Goal: Task Accomplishment & Management: Use online tool/utility

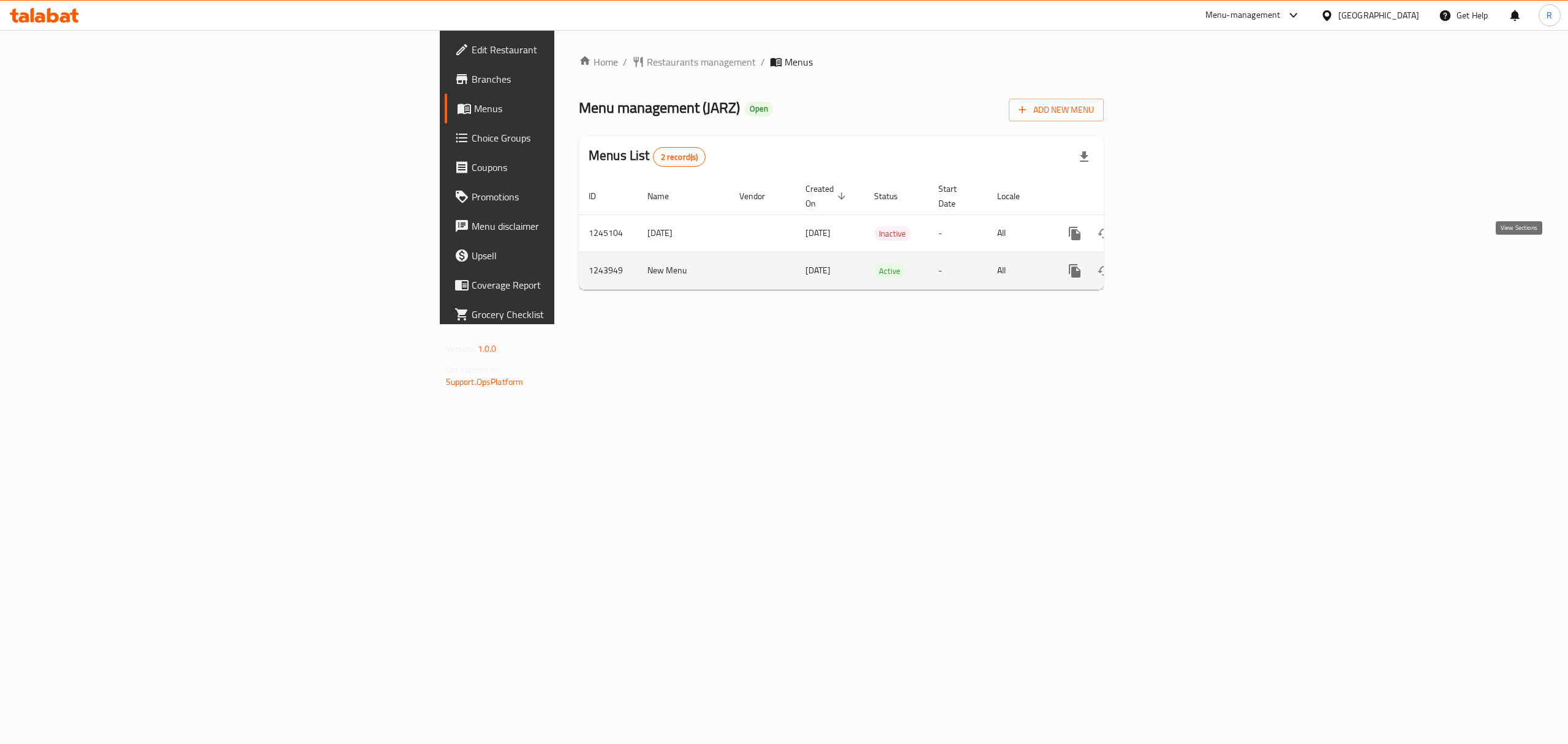
click at [1170, 264] on icon "enhanced table" at bounding box center [1163, 271] width 15 height 15
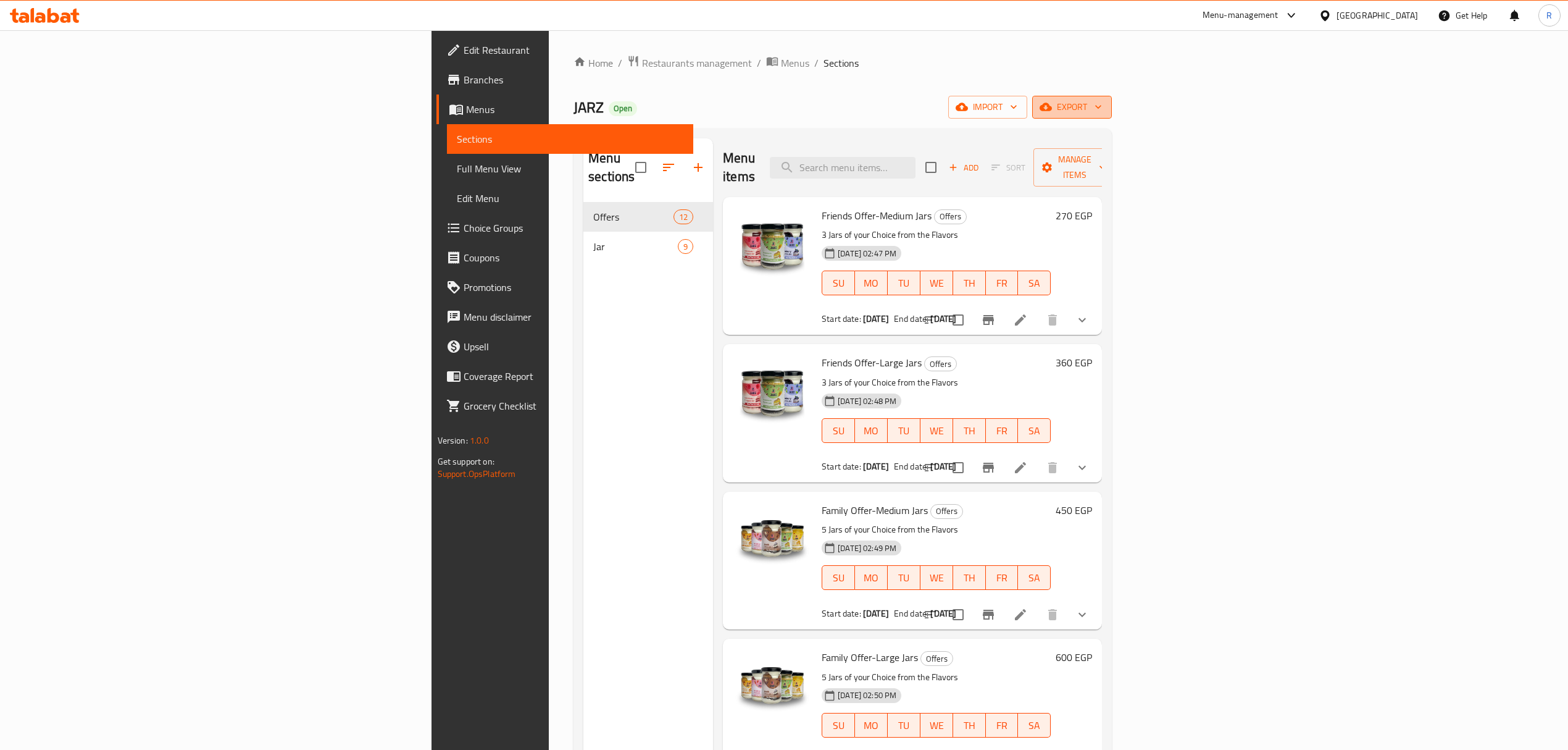
click at [1104, 112] on icon "button" at bounding box center [1098, 107] width 12 height 12
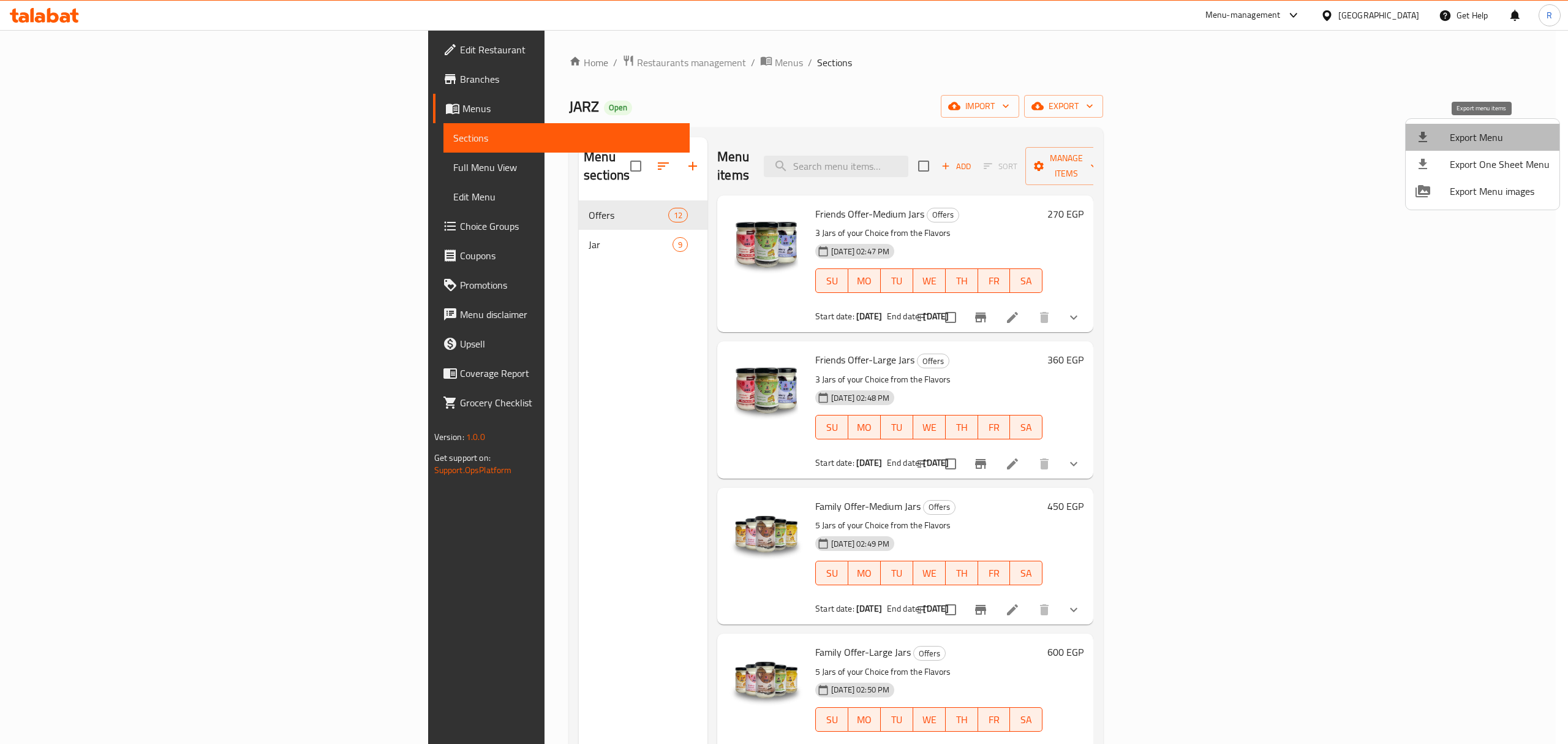
click at [1488, 146] on li "Export Menu" at bounding box center [1482, 137] width 154 height 27
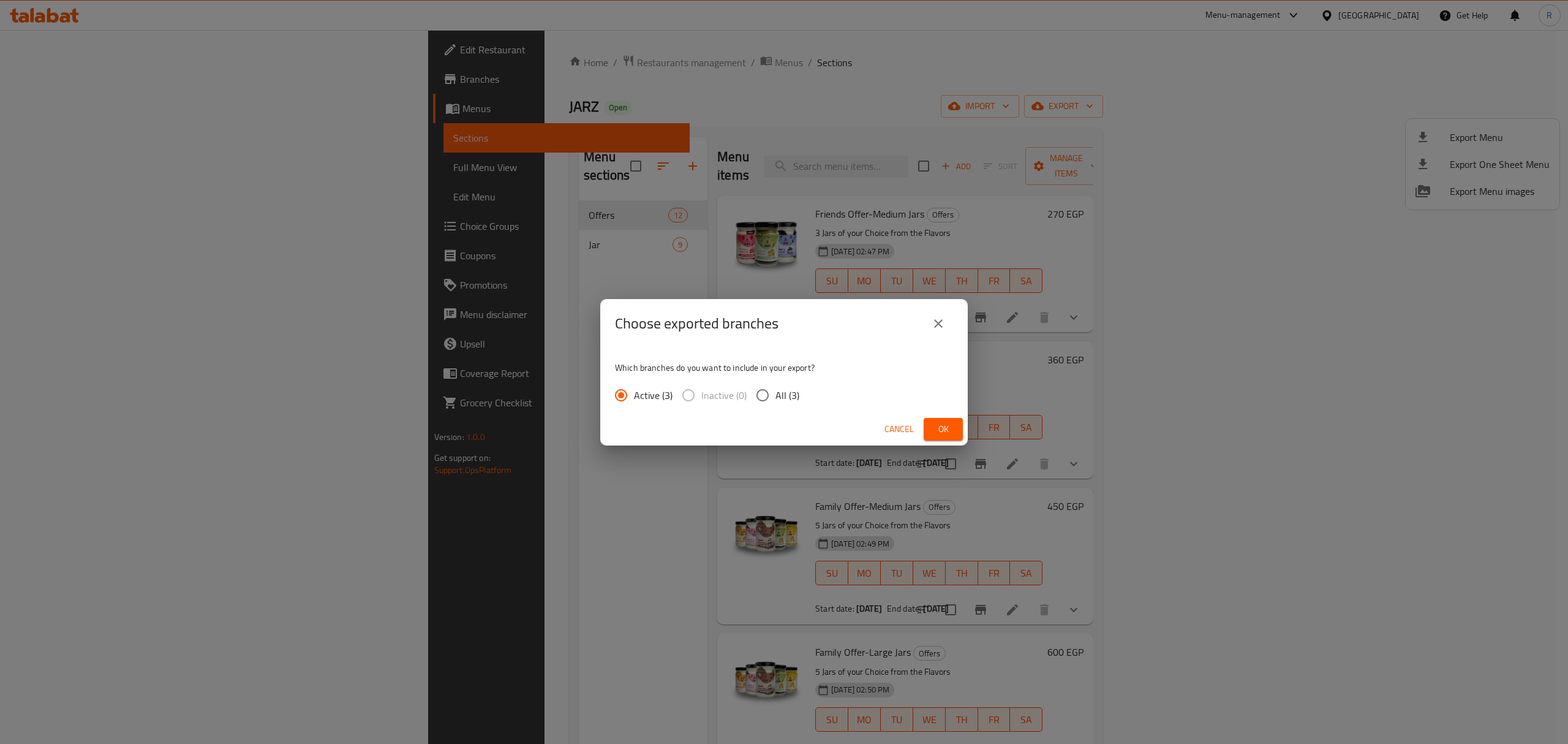
click at [953, 425] on button "Ok" at bounding box center [943, 429] width 39 height 23
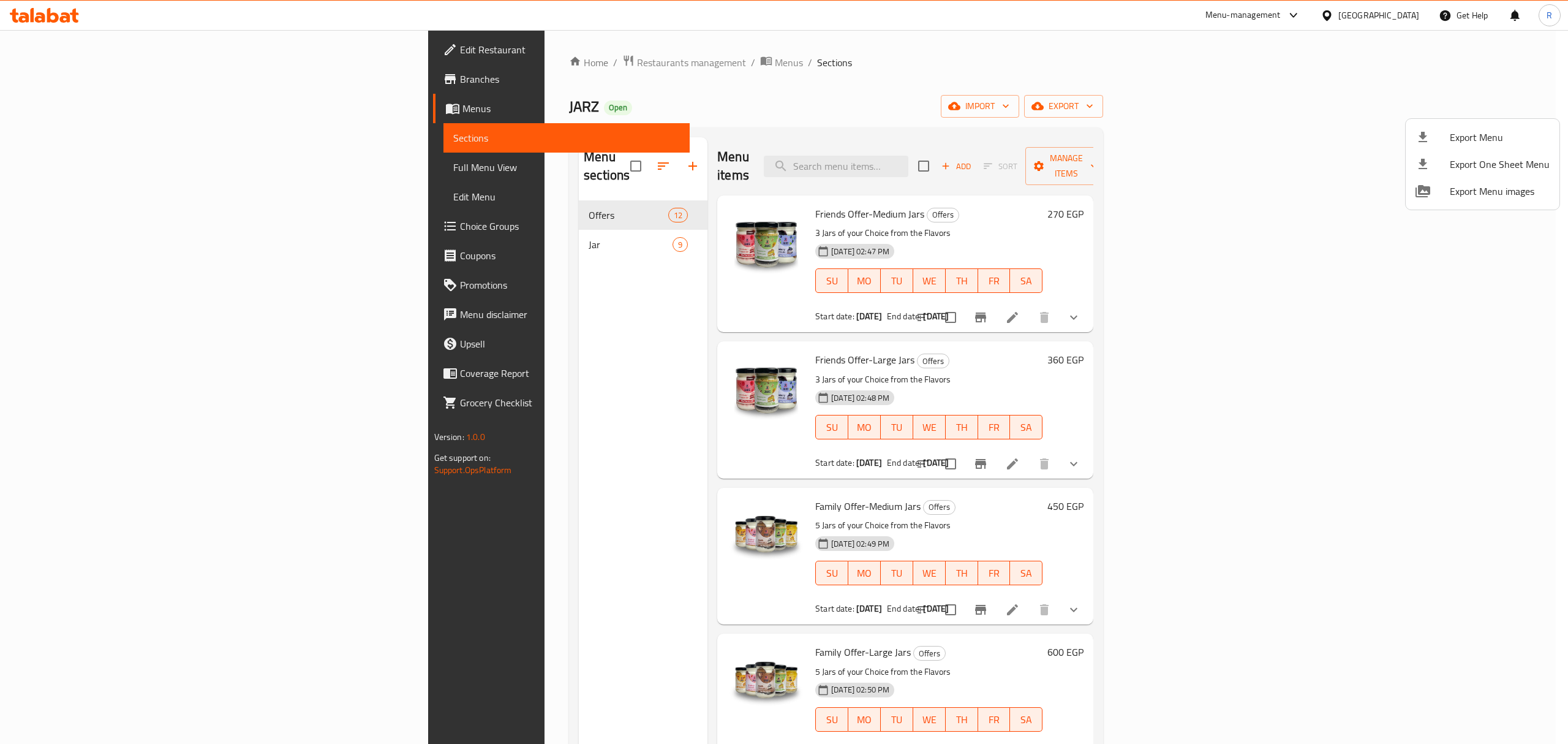
click at [980, 165] on div at bounding box center [784, 372] width 1568 height 744
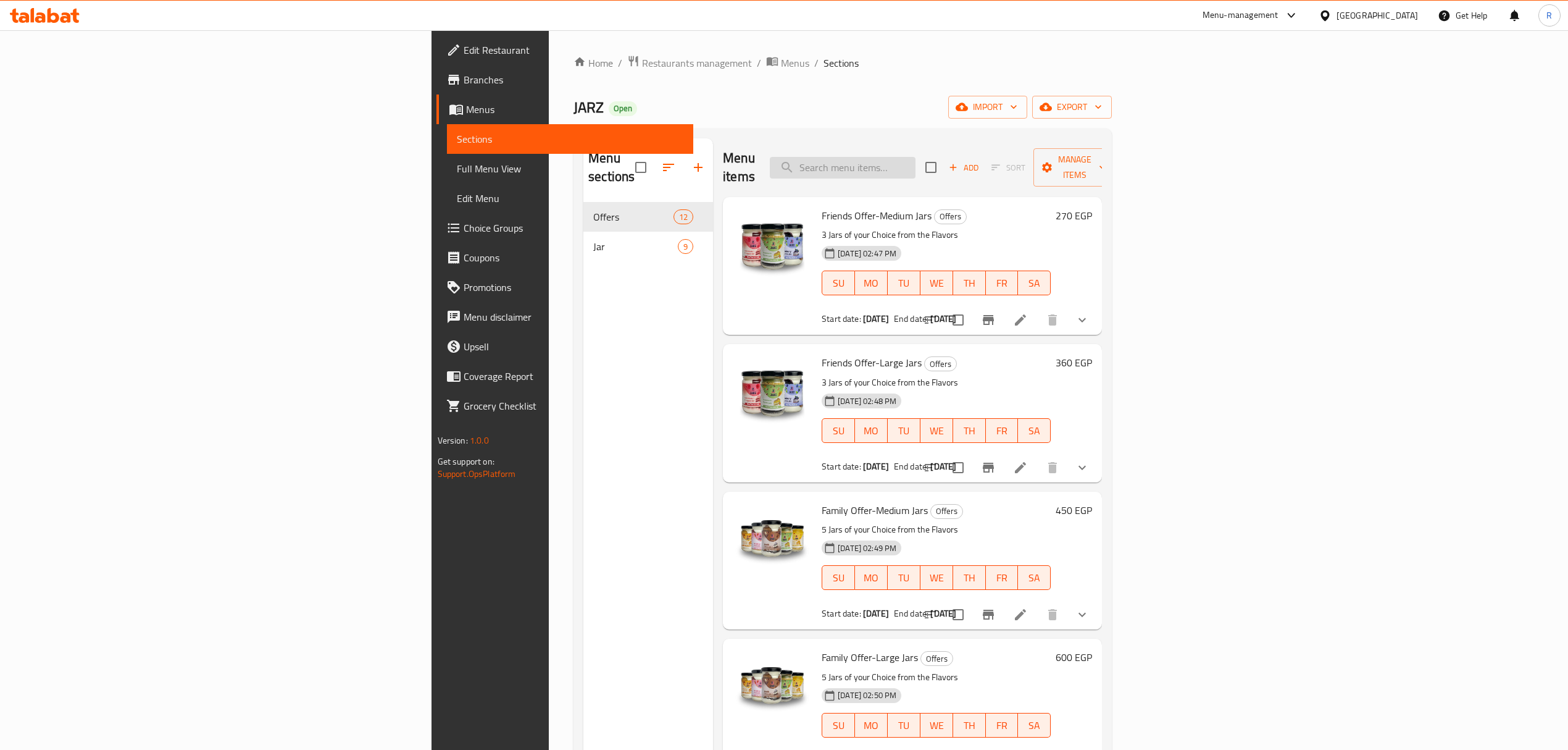
click at [915, 157] on input "search" at bounding box center [842, 168] width 145 height 21
paste input "Family Offer-Large Jars, Family Offer-Large Jars"
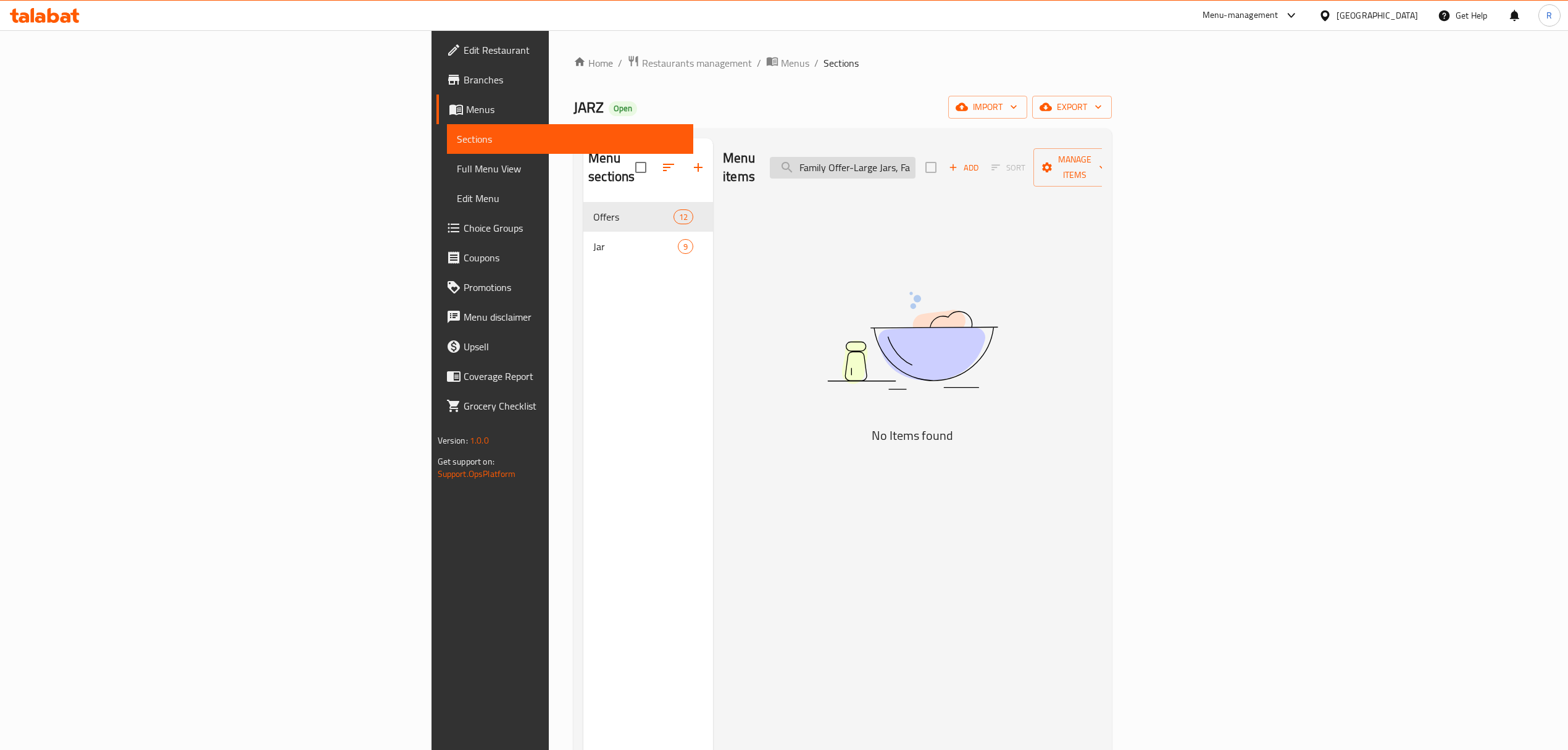
click at [915, 157] on input "Family Offer-Large Jars, Family Offer-Large Jars" at bounding box center [842, 168] width 145 height 21
paste input "search"
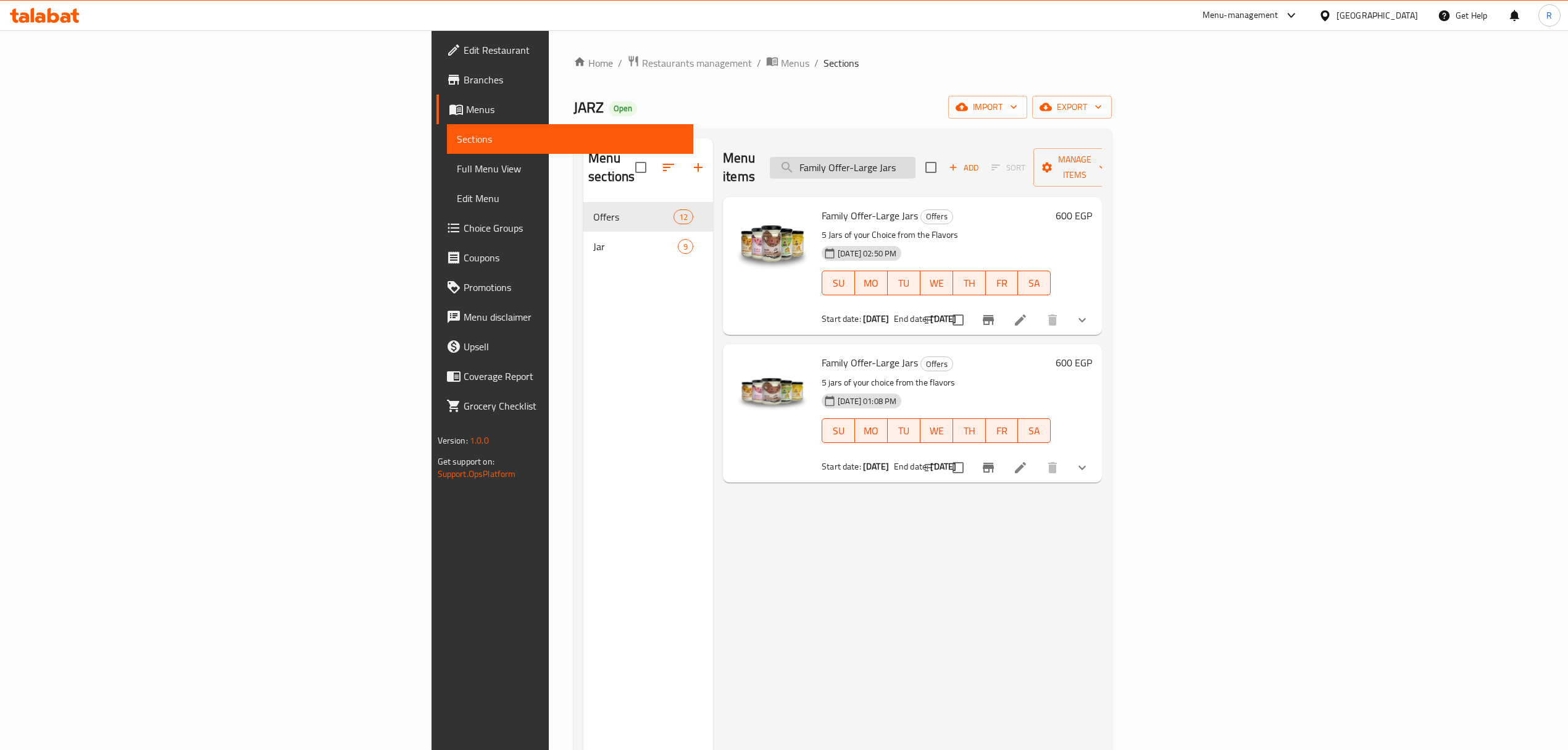
type input "Family Offer-Large Jars"
click at [1003, 314] on button "Branch-specific-item" at bounding box center [988, 319] width 29 height 29
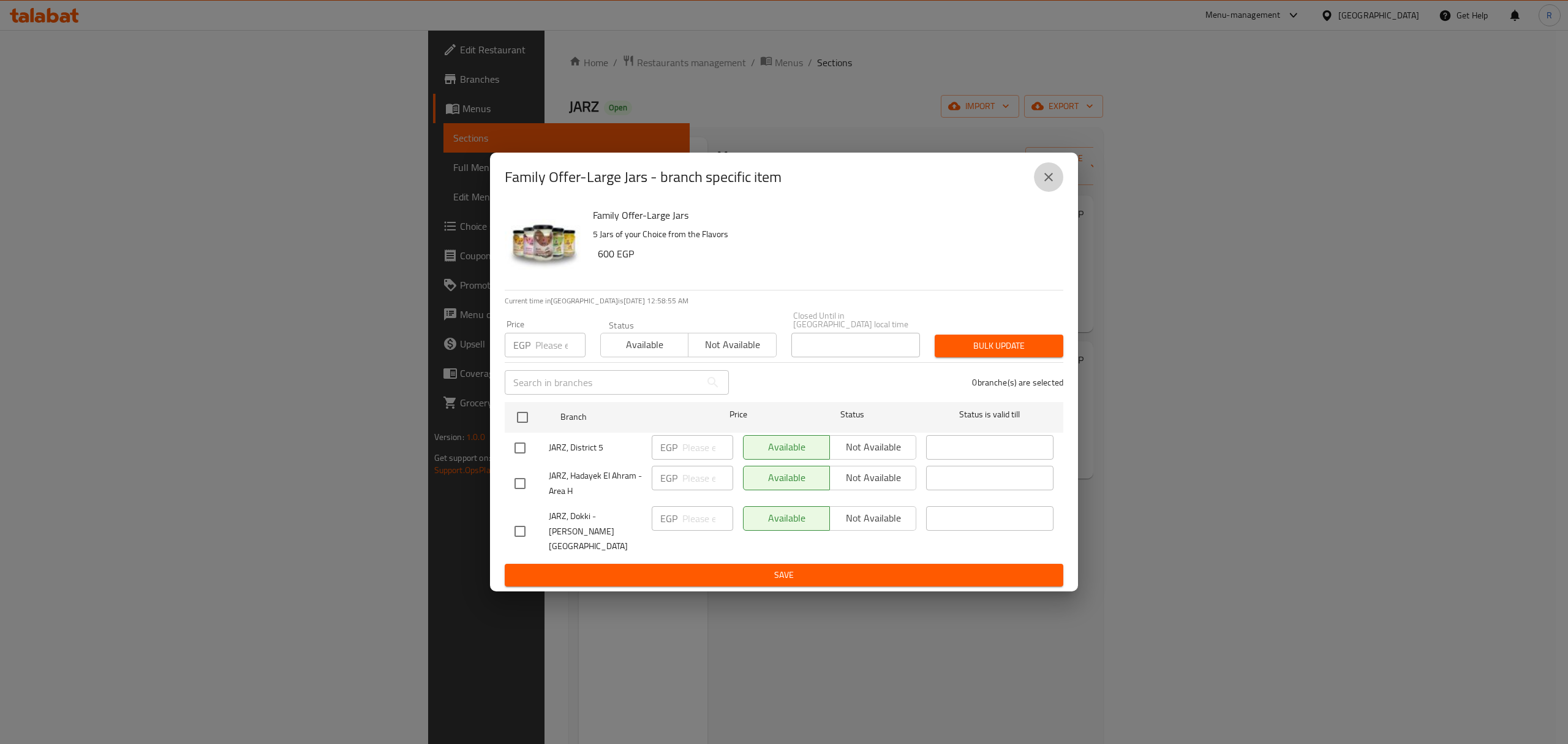
click at [1047, 184] on icon "close" at bounding box center [1048, 177] width 15 height 15
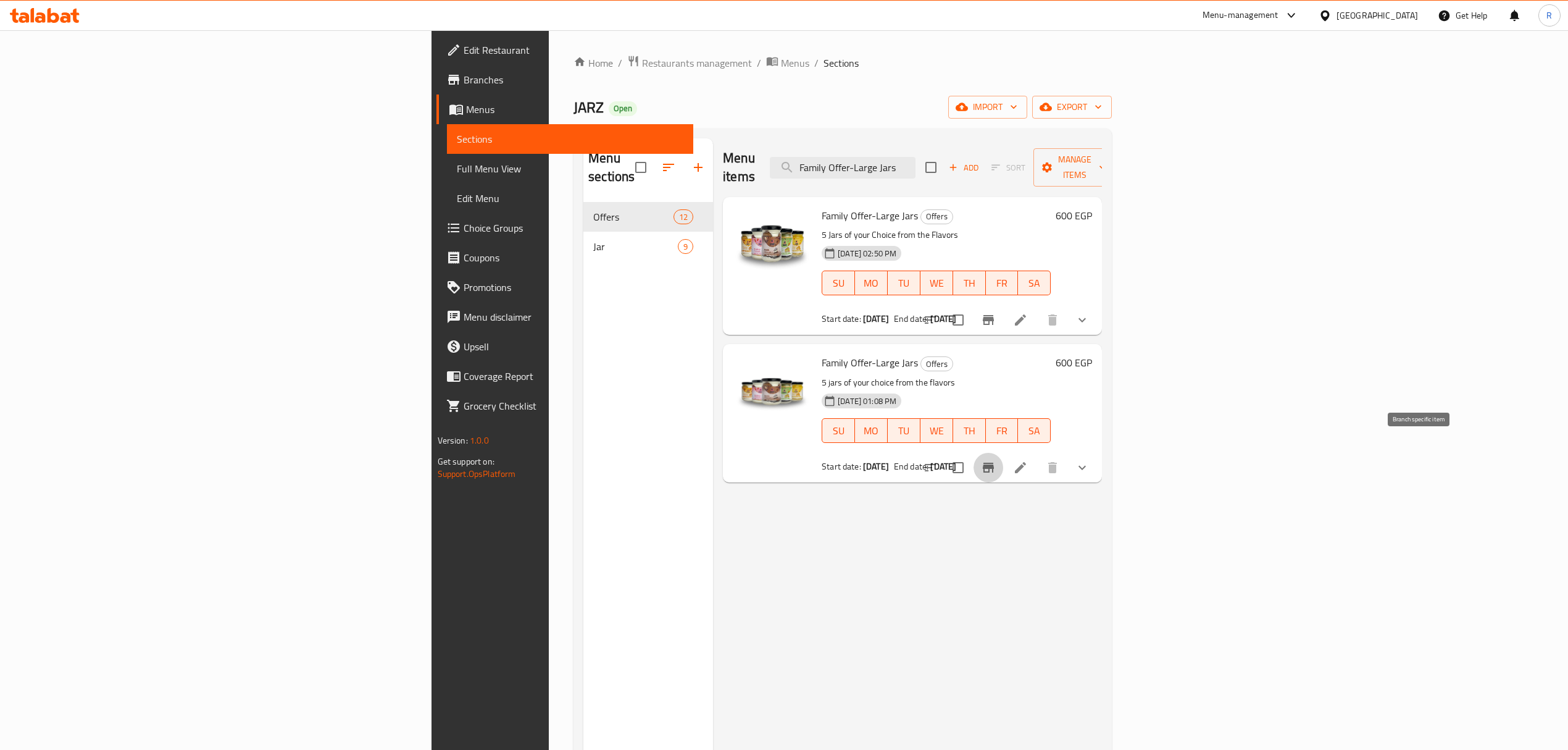
click at [994, 463] on icon "Branch-specific-item" at bounding box center [989, 467] width 11 height 10
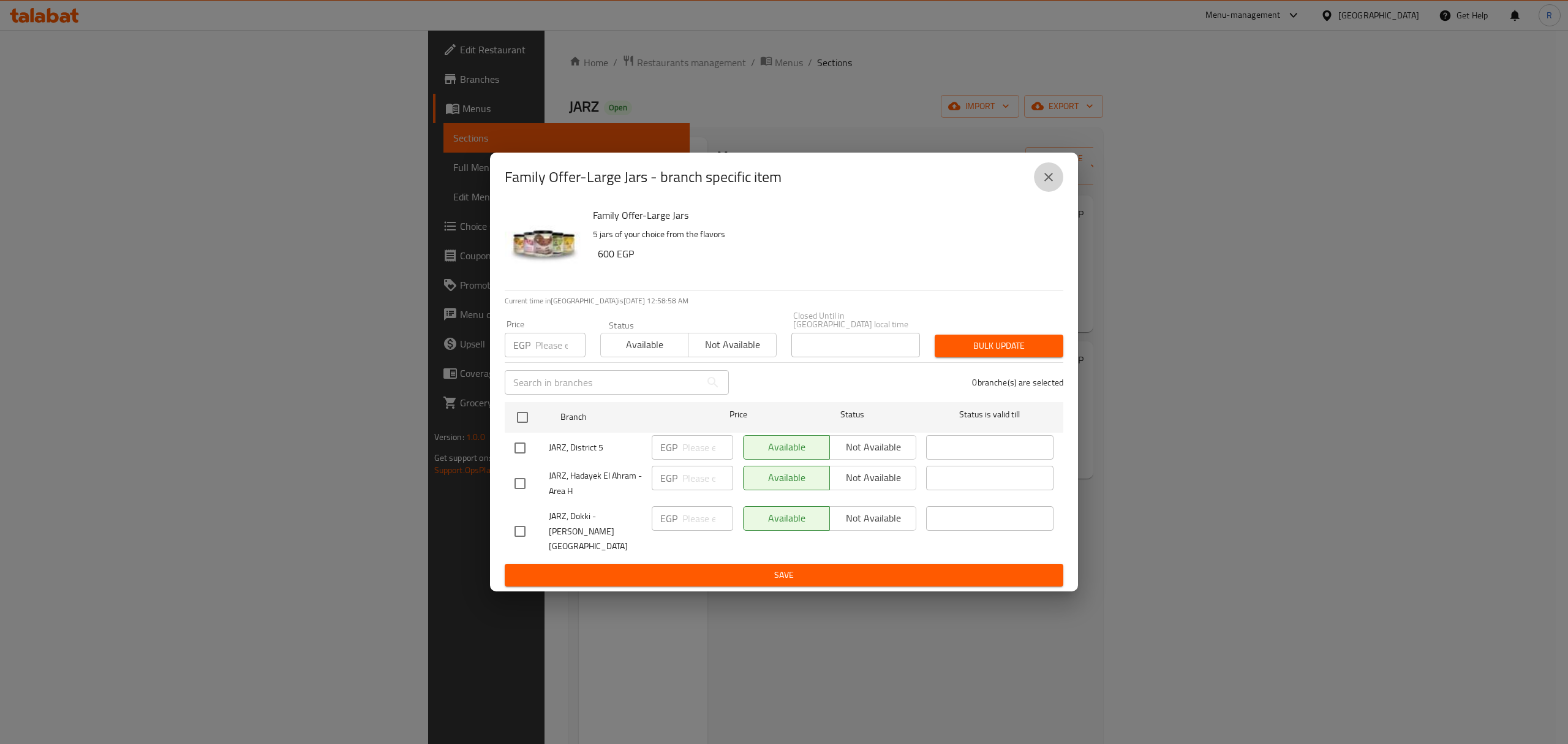
click at [1052, 184] on icon "close" at bounding box center [1048, 177] width 15 height 15
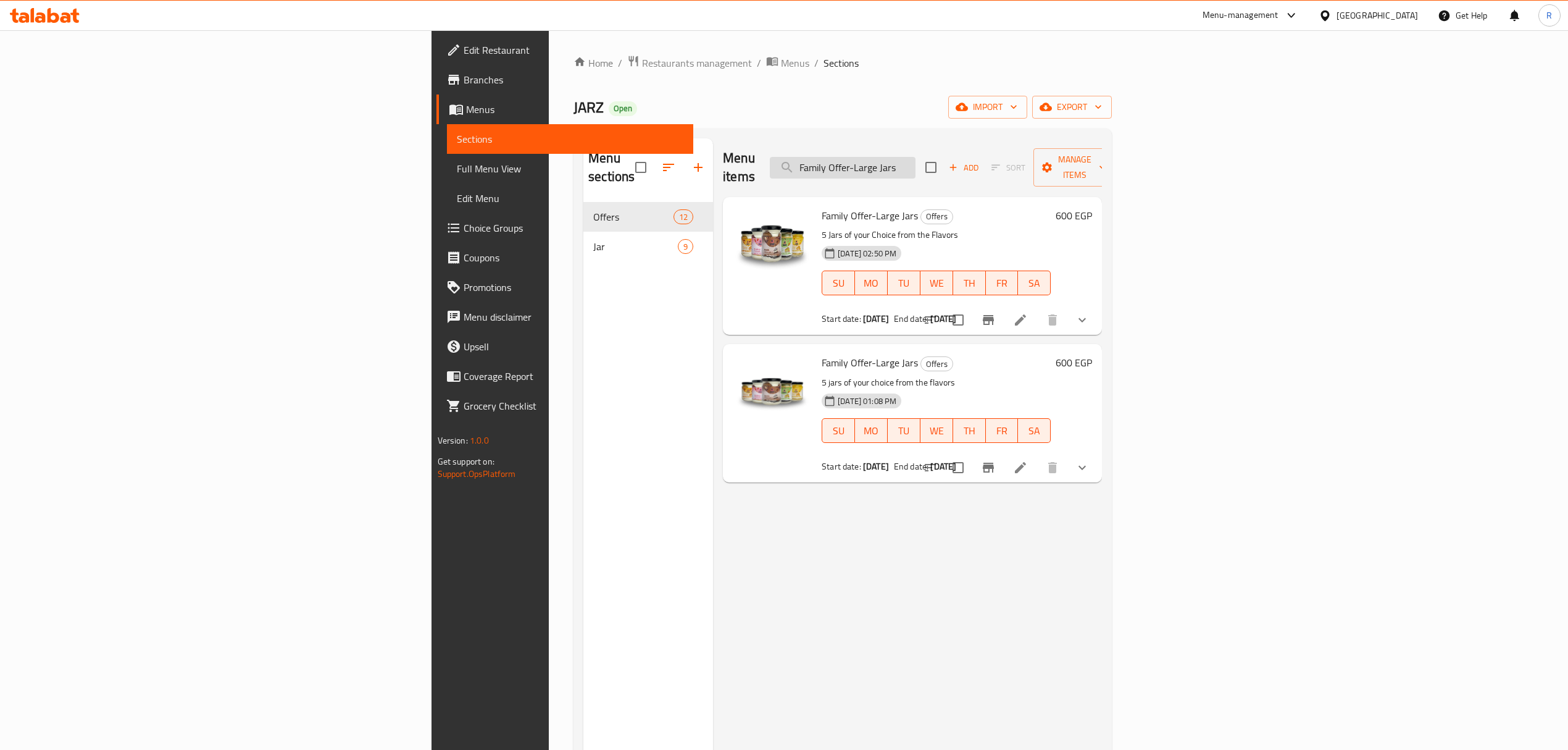
click at [915, 168] on input "Family Offer-Large Jars" at bounding box center [842, 168] width 145 height 21
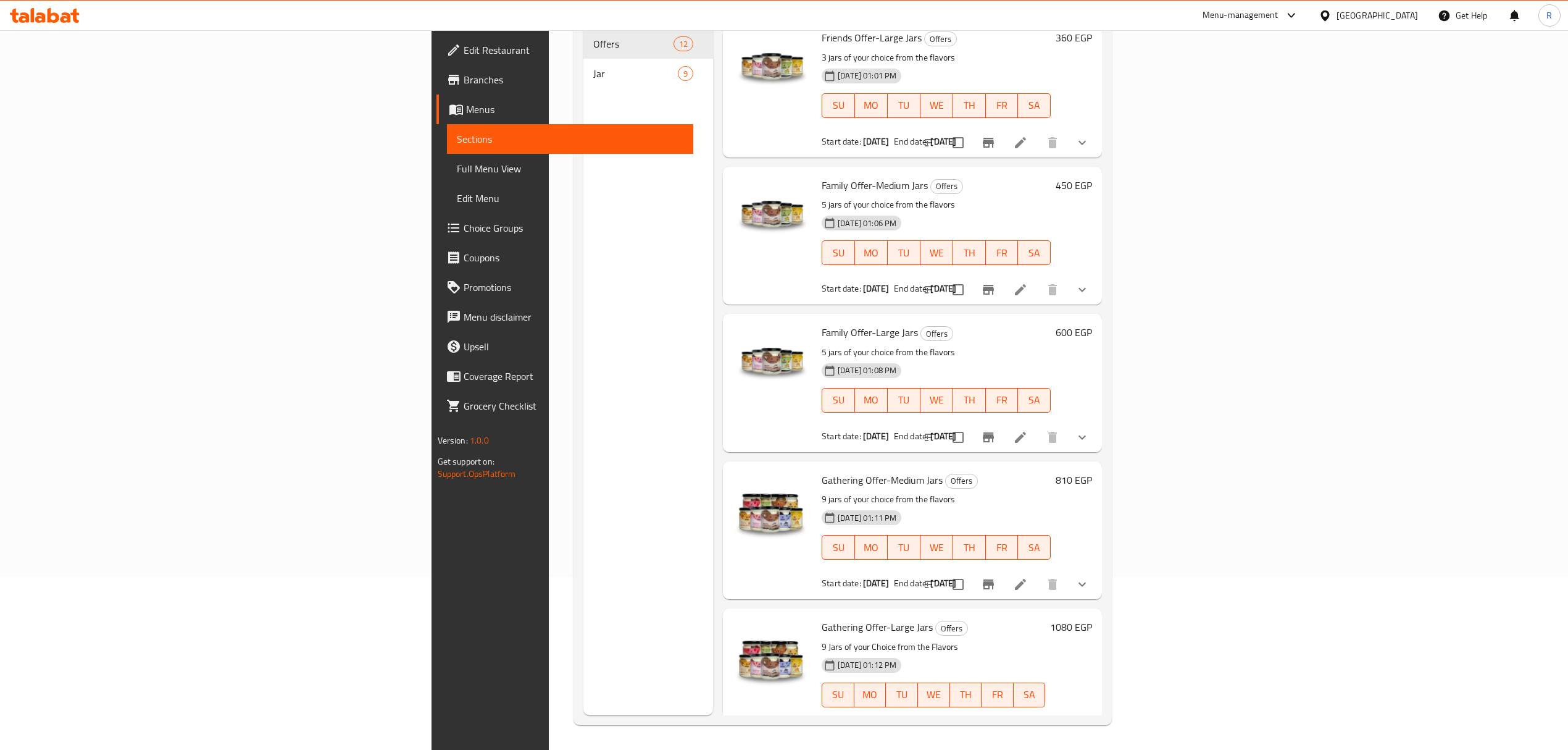
scroll to position [1048, 0]
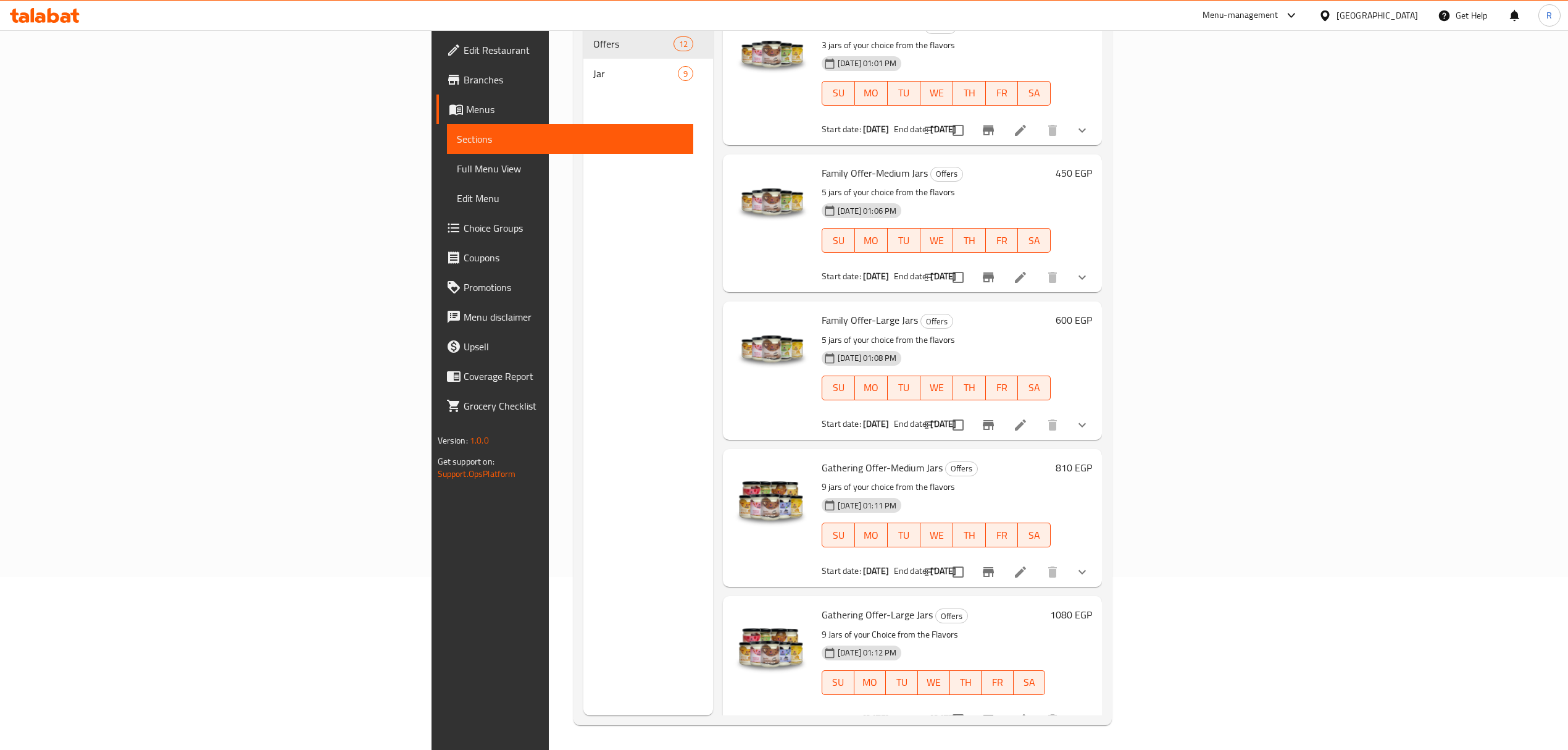
click at [822, 164] on span "Family Offer-Medium Jars" at bounding box center [874, 173] width 106 height 19
drag, startPoint x: 715, startPoint y: 153, endPoint x: 808, endPoint y: 153, distance: 93.0
click at [822, 164] on span "Family Offer-Medium Jars" at bounding box center [874, 173] width 106 height 19
copy span "Family Offer-Medium Jars"
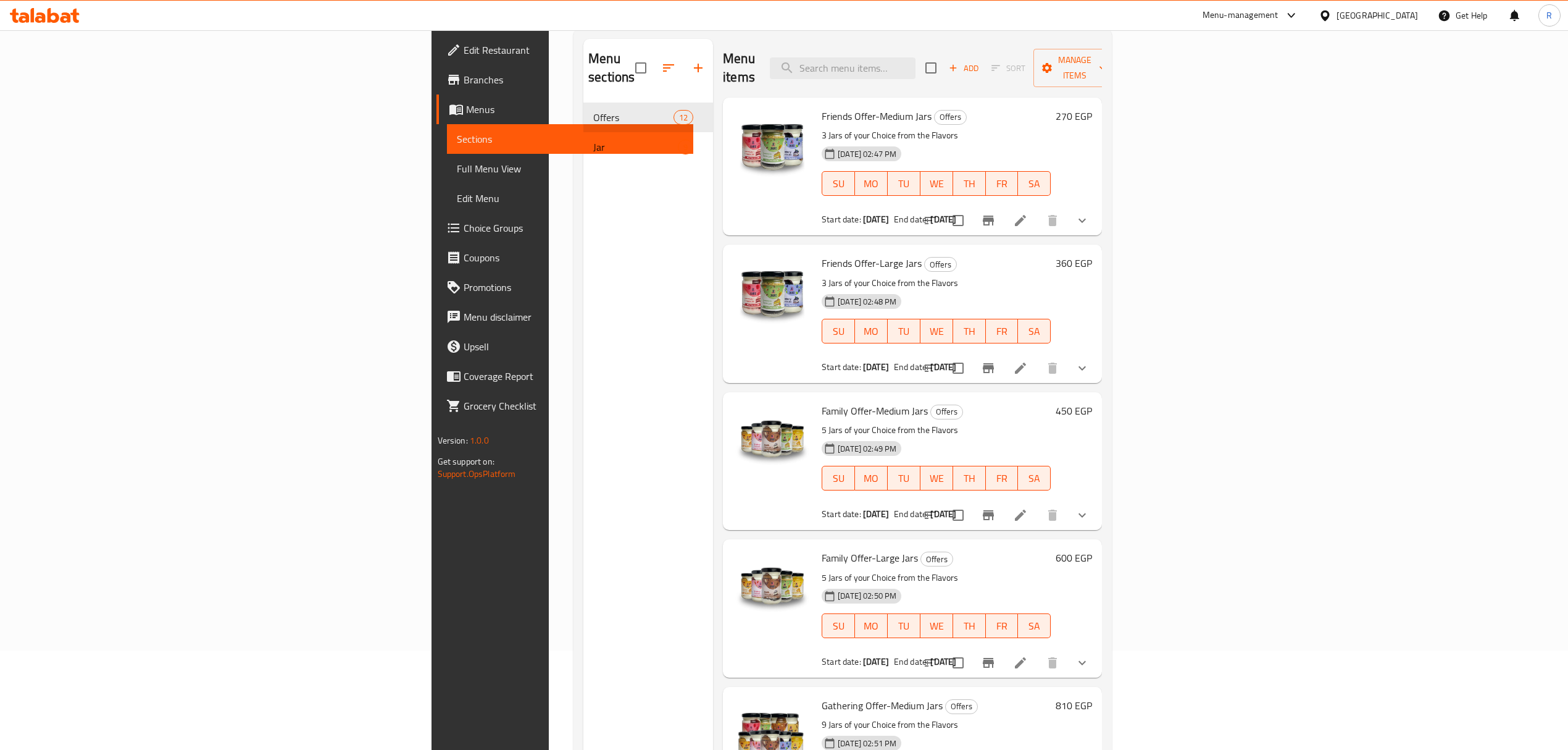
scroll to position [0, 0]
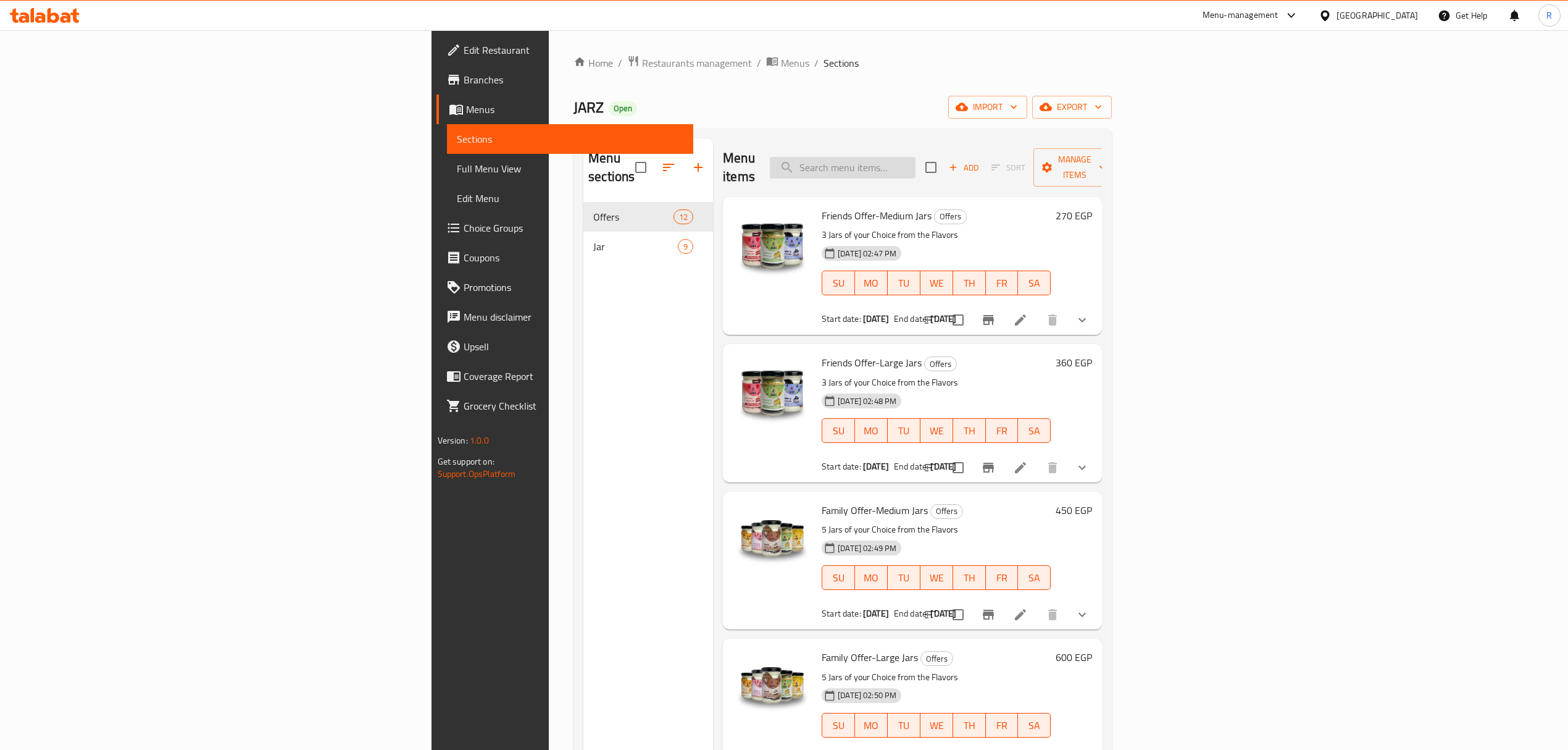
click at [915, 157] on input "search" at bounding box center [842, 168] width 145 height 21
paste input "Family Offer-Medium Jars"
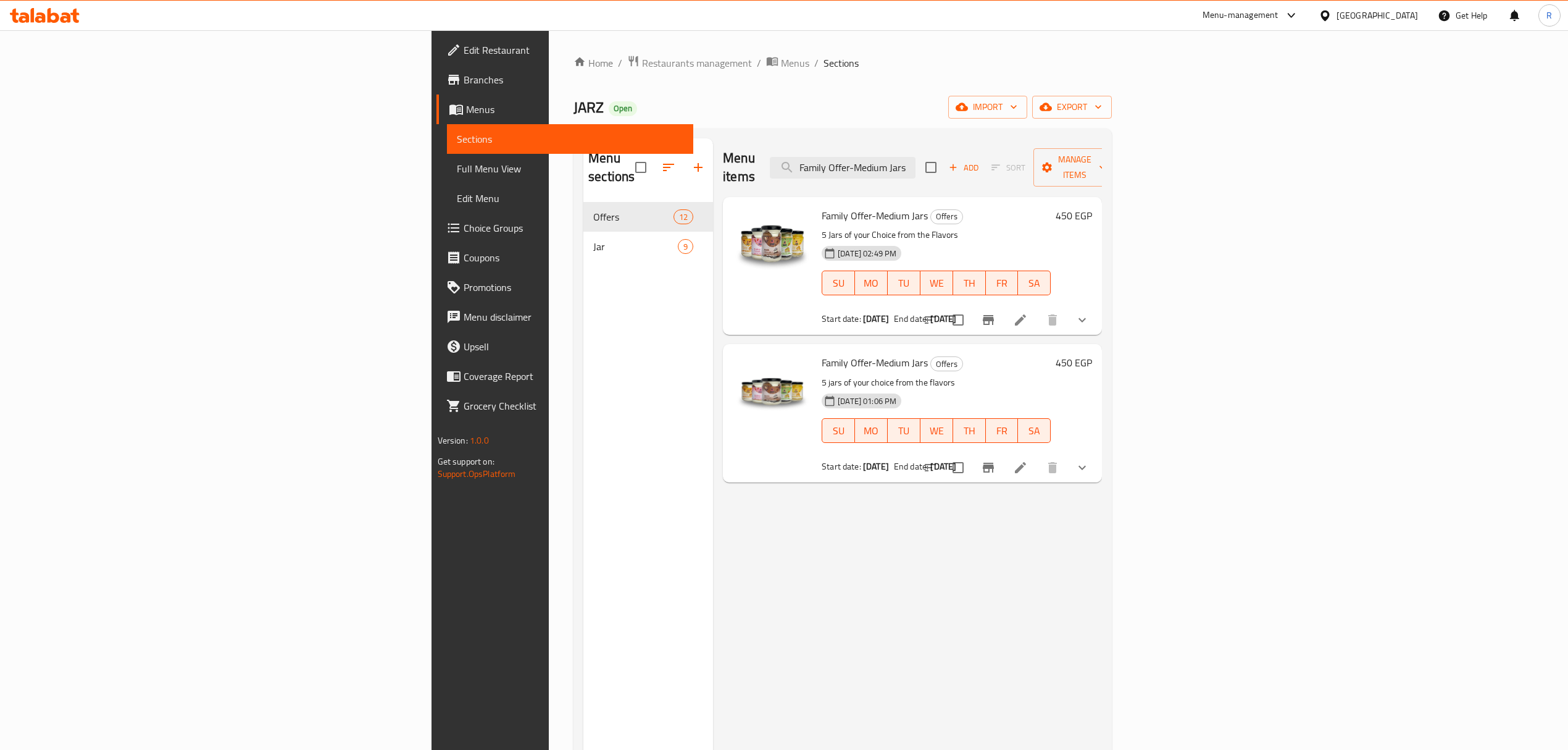
type input "Family Offer-Medium Jars"
click at [915, 160] on input "Family Offer-Medium Jars" at bounding box center [842, 168] width 145 height 21
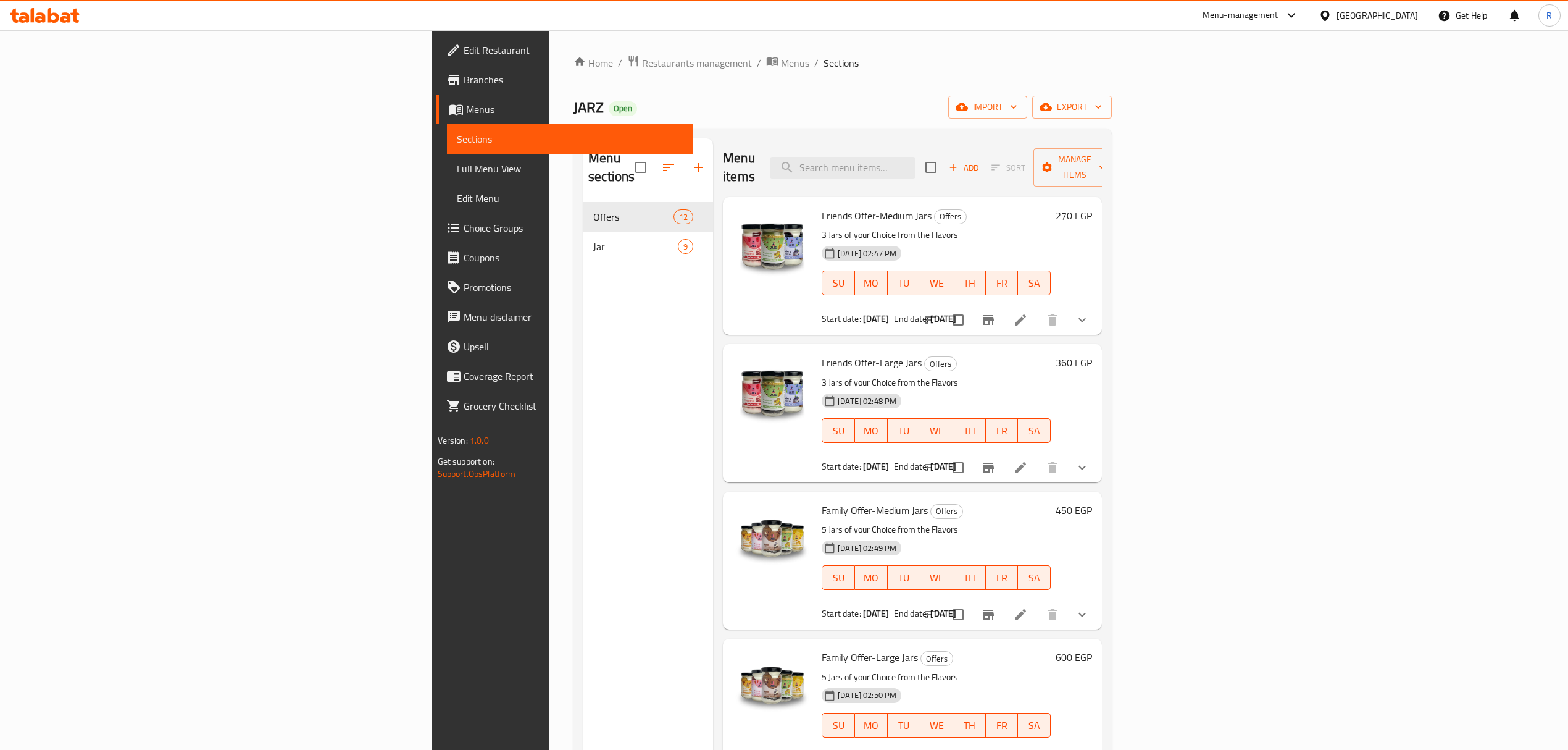
click at [1051, 227] on p "3 Jars of your Choice from the Flavors" at bounding box center [936, 235] width 229 height 15
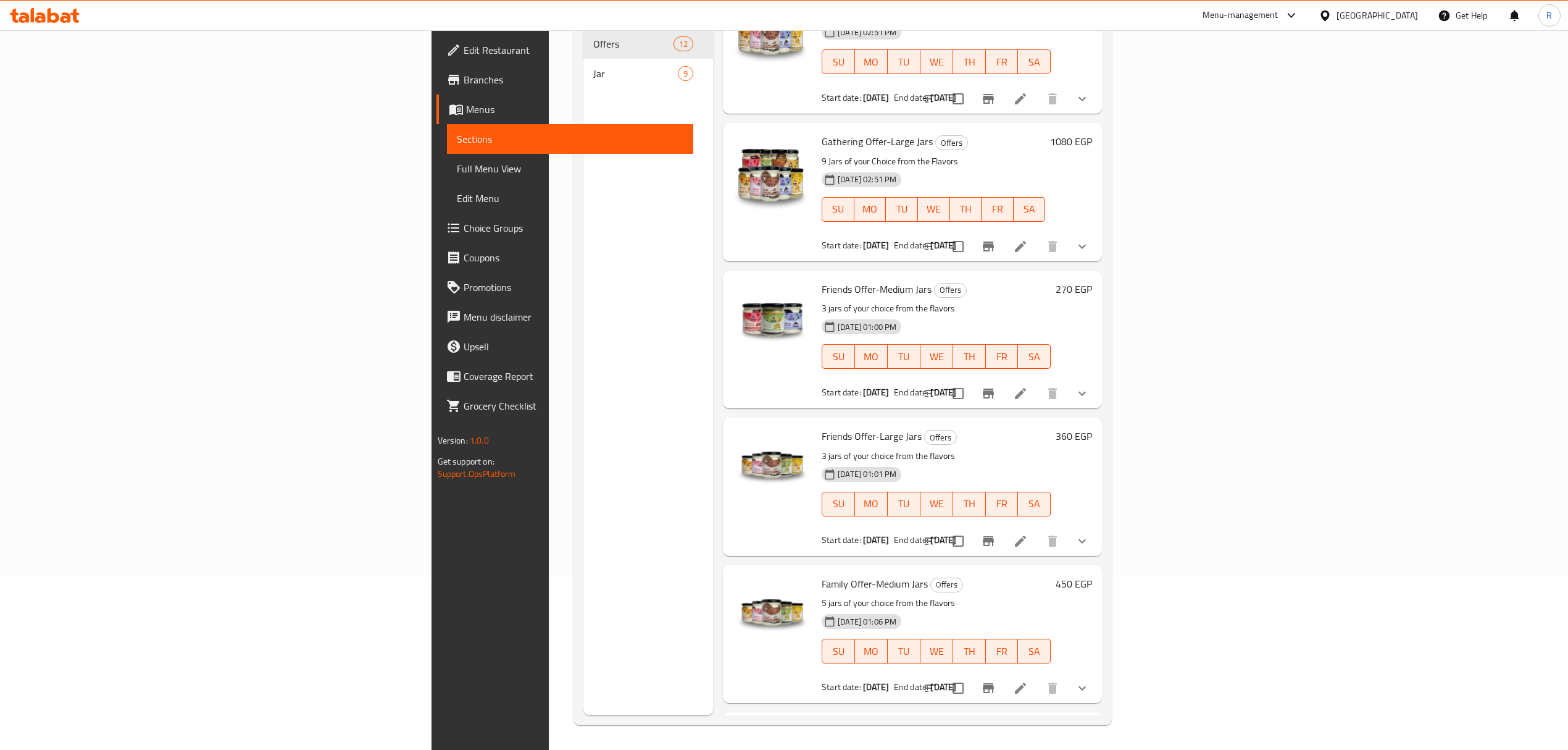
scroll to position [636, 0]
click at [822, 134] on span "Gathering Offer-Large Jars" at bounding box center [877, 143] width 111 height 19
drag, startPoint x: 746, startPoint y: 121, endPoint x: 809, endPoint y: 124, distance: 63.1
click at [822, 134] on span "Gathering Offer-Large Jars" at bounding box center [877, 143] width 111 height 19
copy span "Gathering Offer-Large Jars"
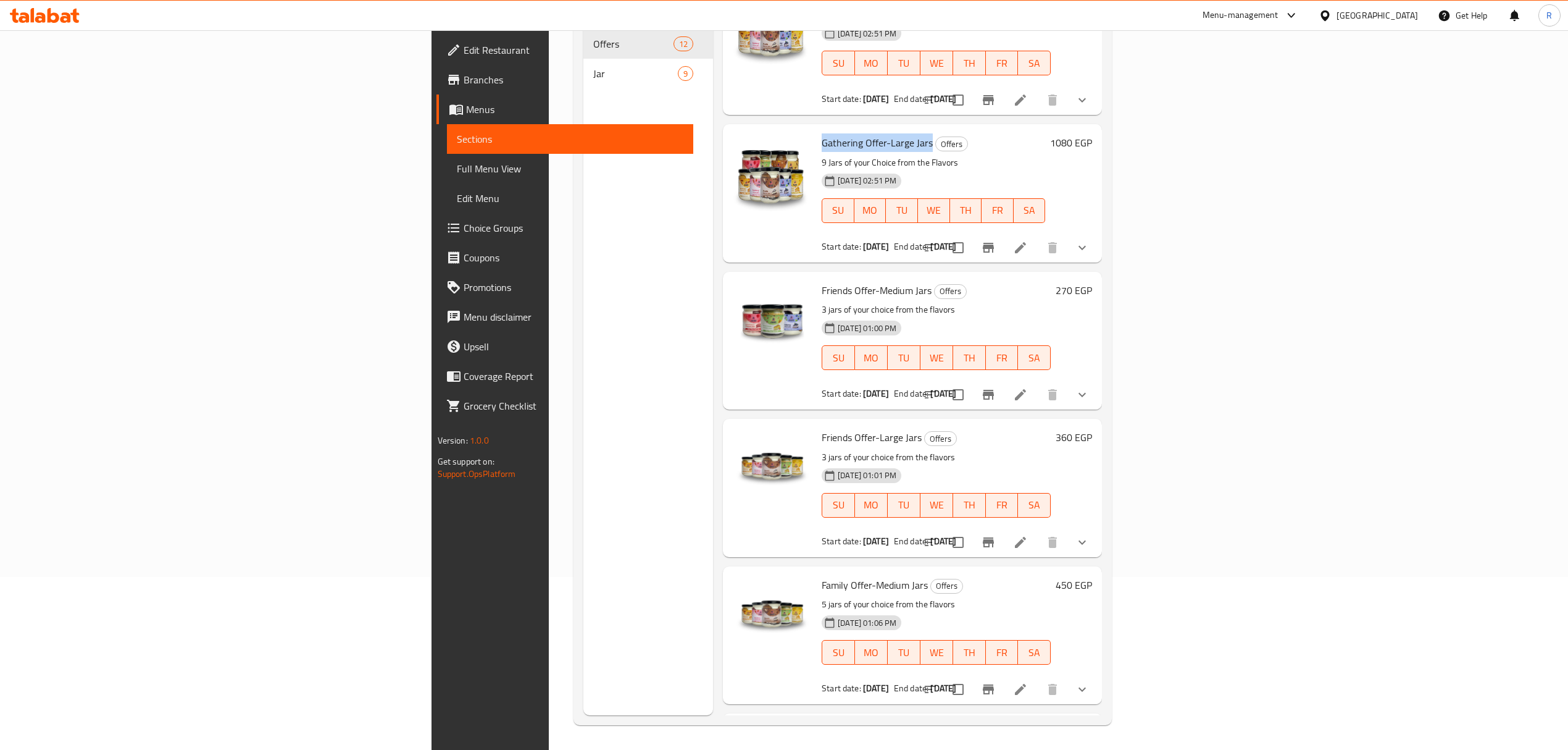
copy span "Gathering Offer-Large Jars"
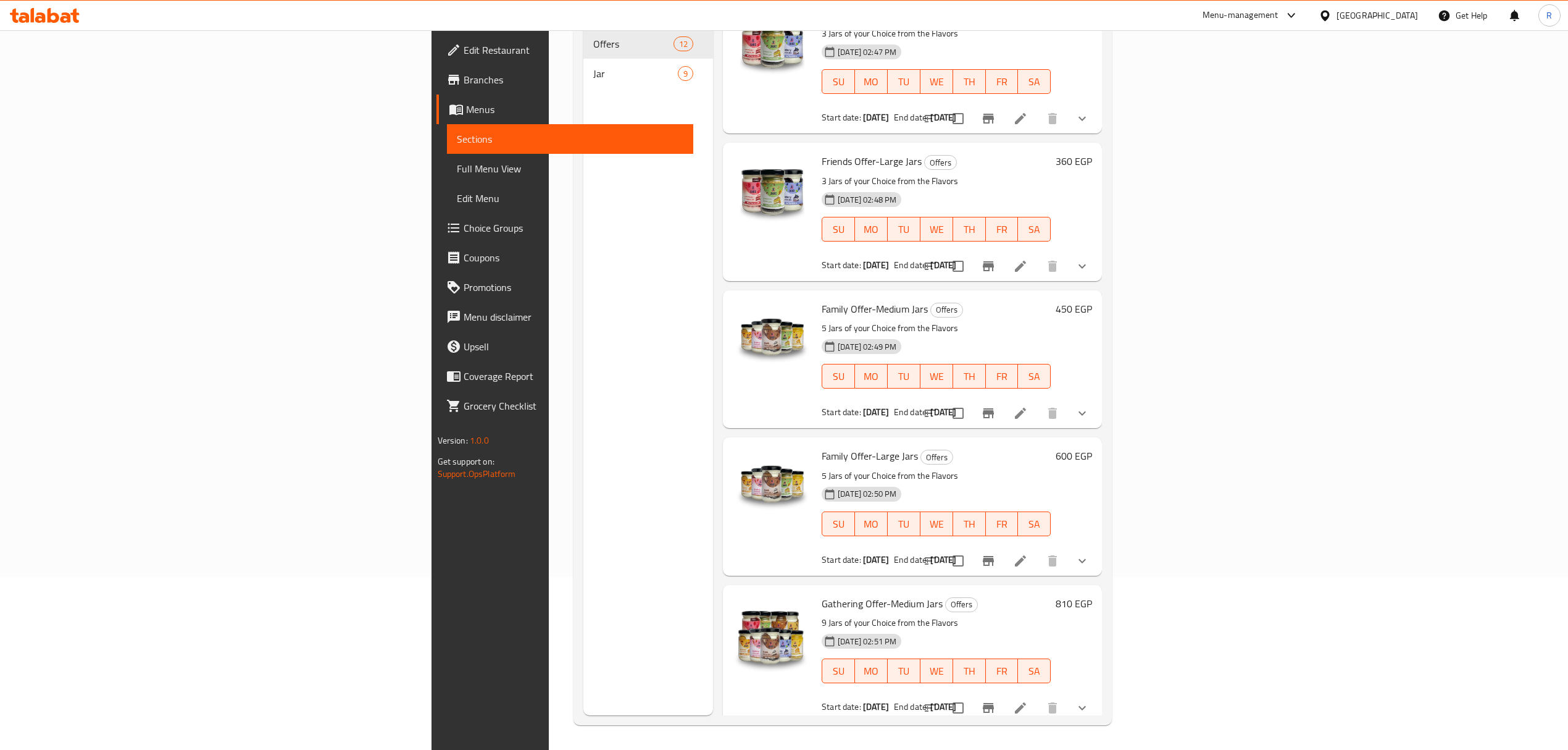
scroll to position [0, 0]
